Goal: Information Seeking & Learning: Learn about a topic

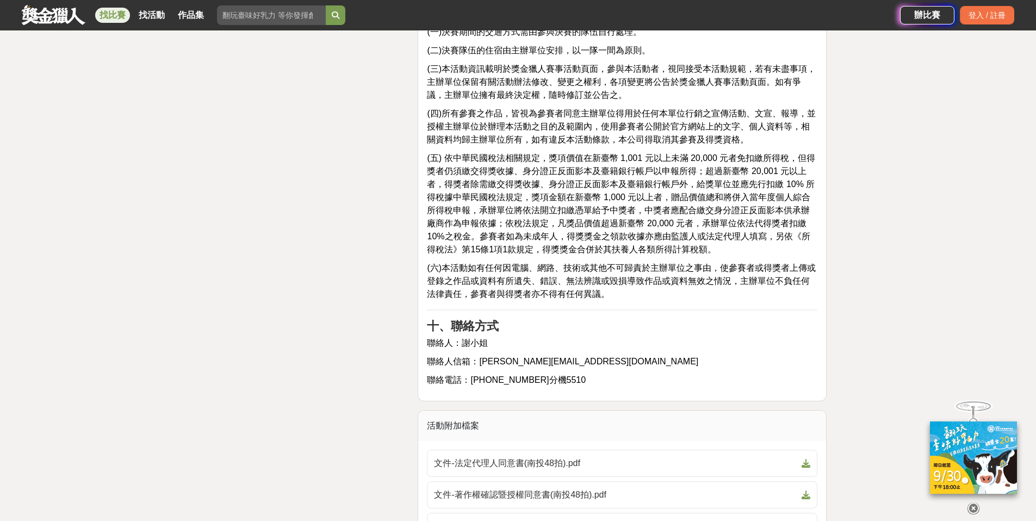
scroll to position [3388, 0]
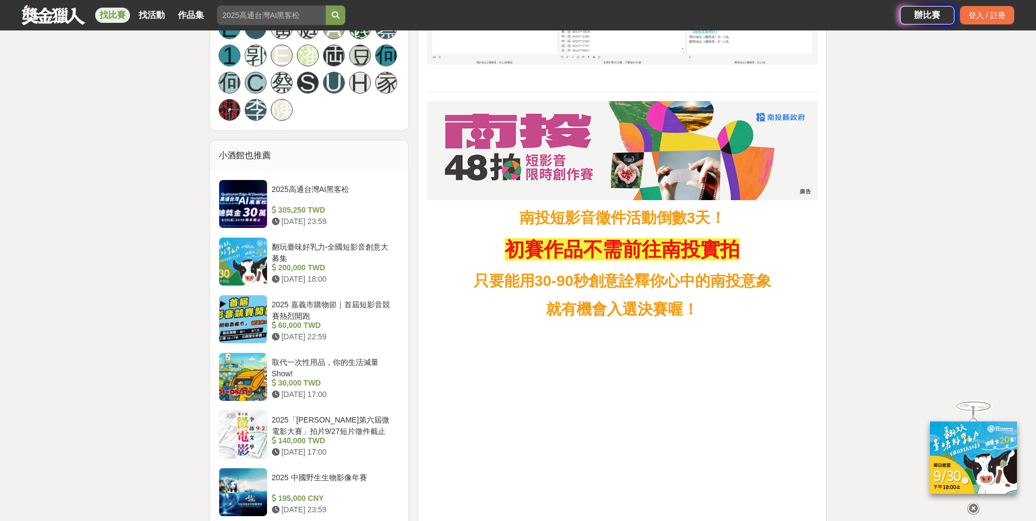
scroll to position [1329, 0]
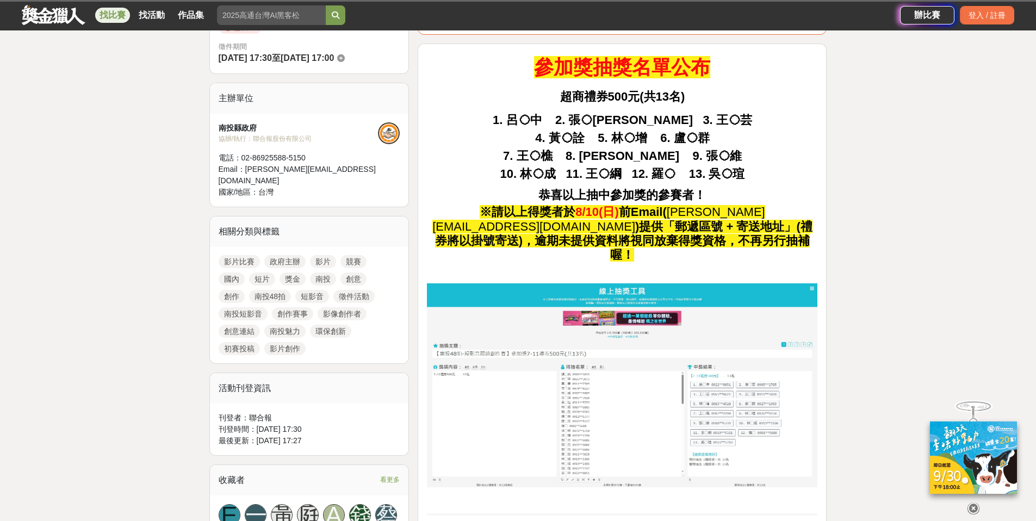
scroll to position [194, 0]
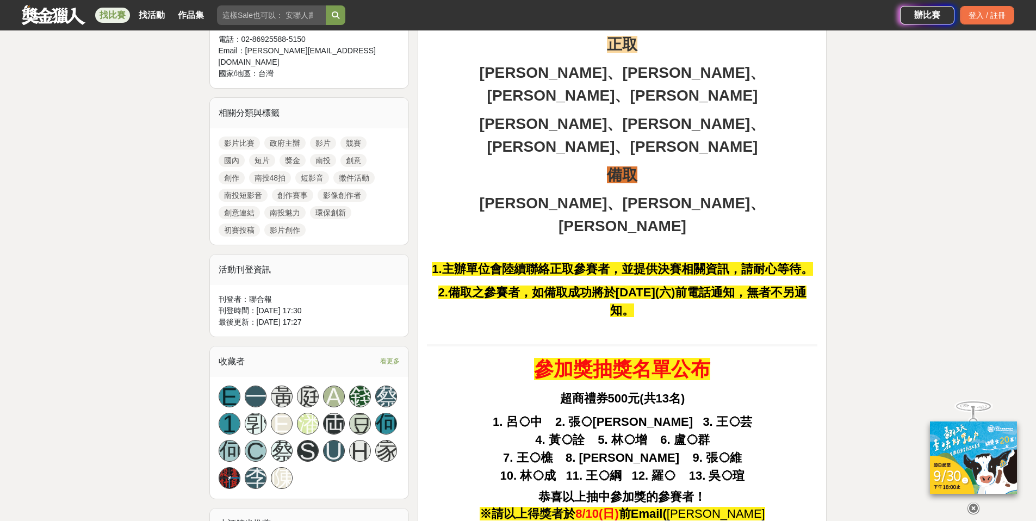
scroll to position [319, 0]
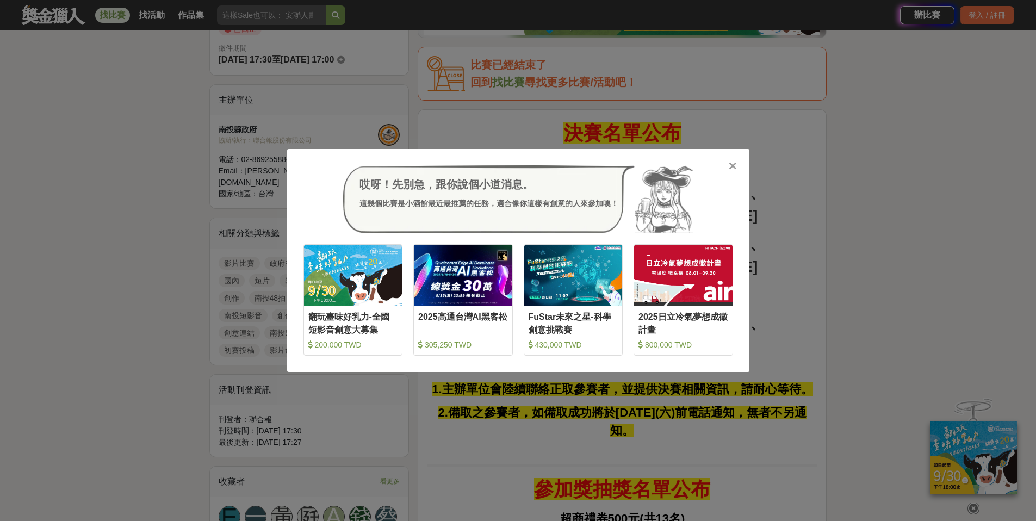
click at [733, 166] on icon at bounding box center [733, 165] width 8 height 11
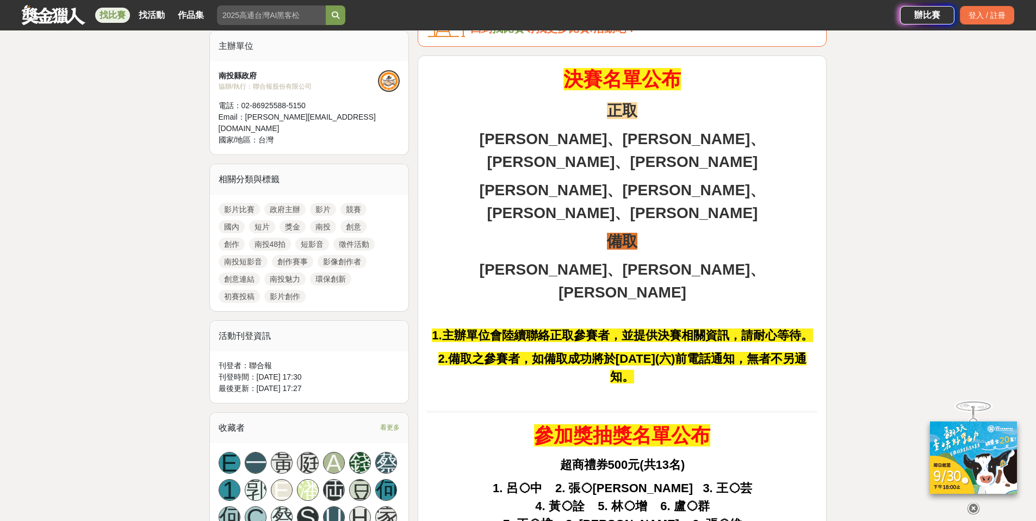
scroll to position [435, 0]
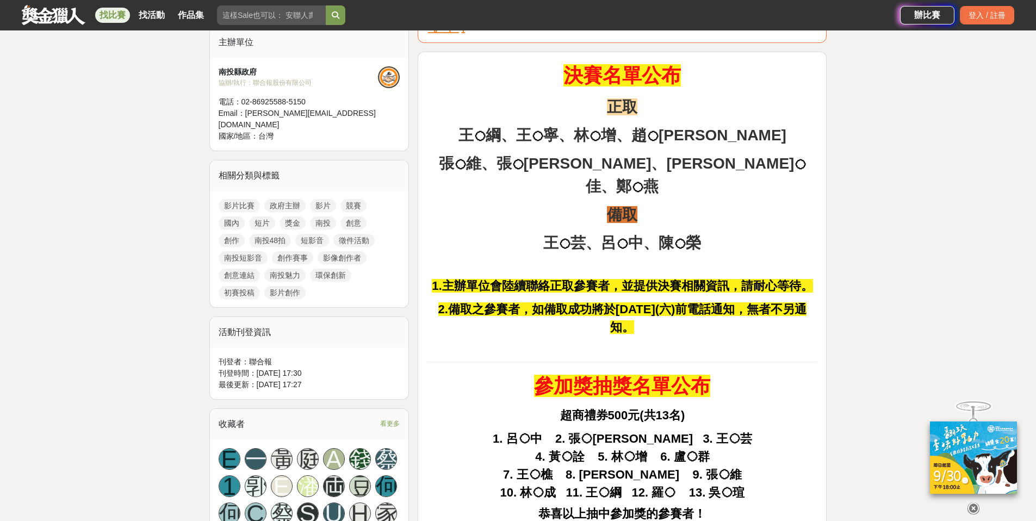
scroll to position [358, 0]
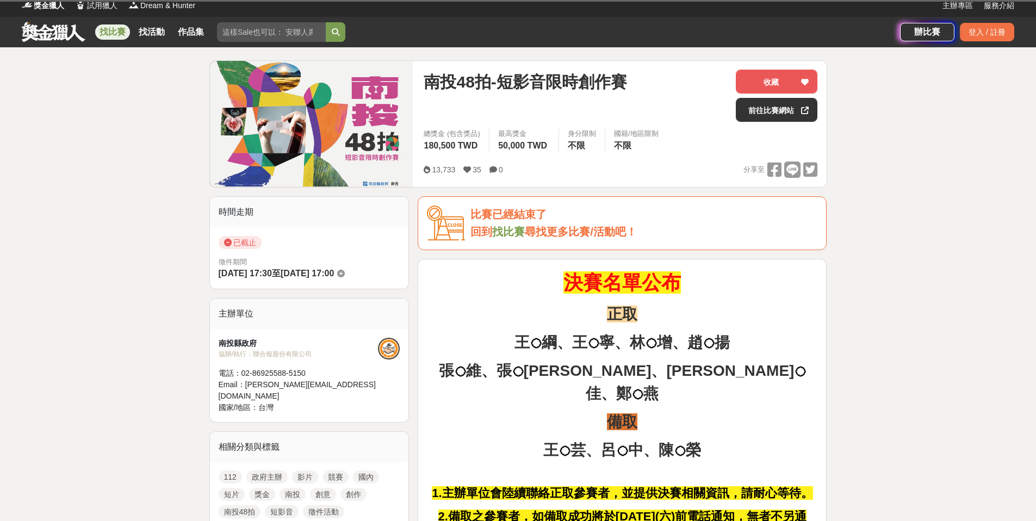
scroll to position [8, 0]
